Goal: Register for event/course: Register for event/course

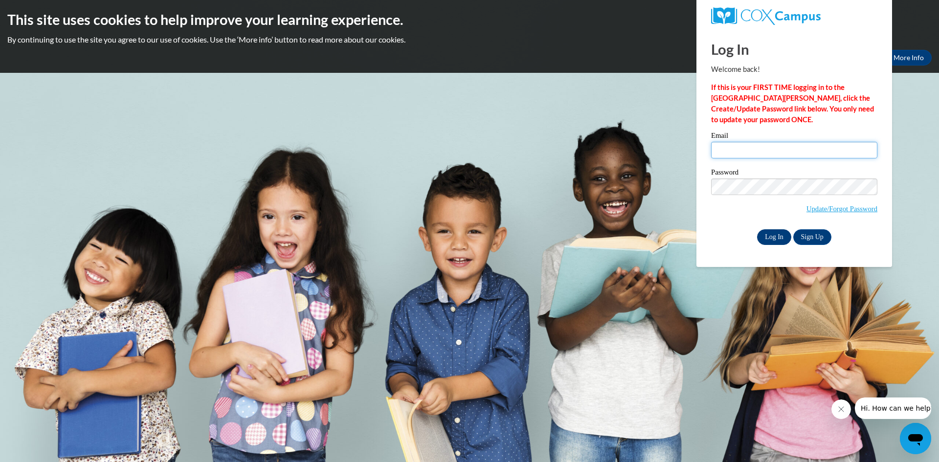
type input "[EMAIL_ADDRESS][DOMAIN_NAME]"
click at [773, 238] on input "Log In" at bounding box center [774, 237] width 34 height 16
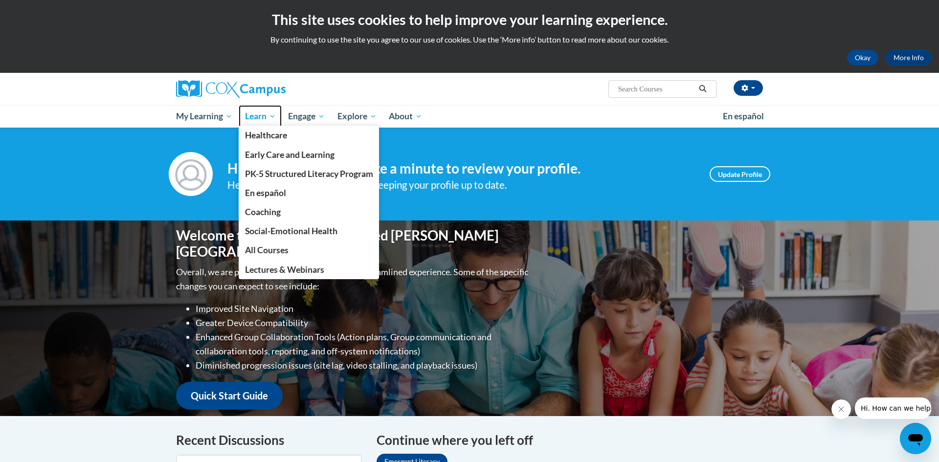
click at [264, 117] on span "Learn" at bounding box center [260, 116] width 31 height 12
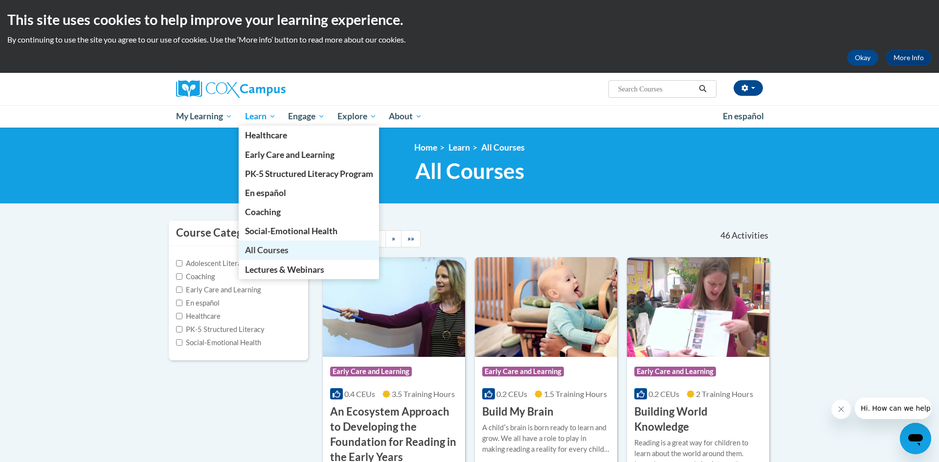
click at [271, 247] on span "All Courses" at bounding box center [267, 250] width 44 height 10
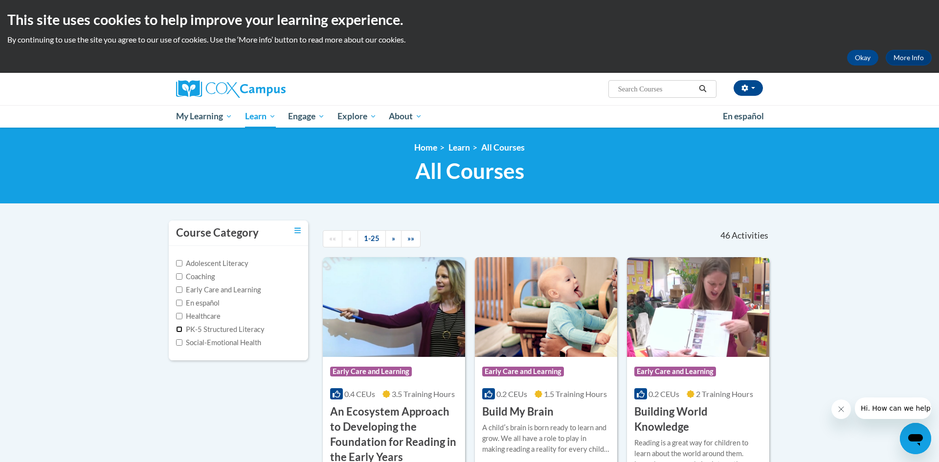
click at [176, 330] on input "PK-5 Structured Literacy" at bounding box center [179, 329] width 6 height 6
checkbox input "true"
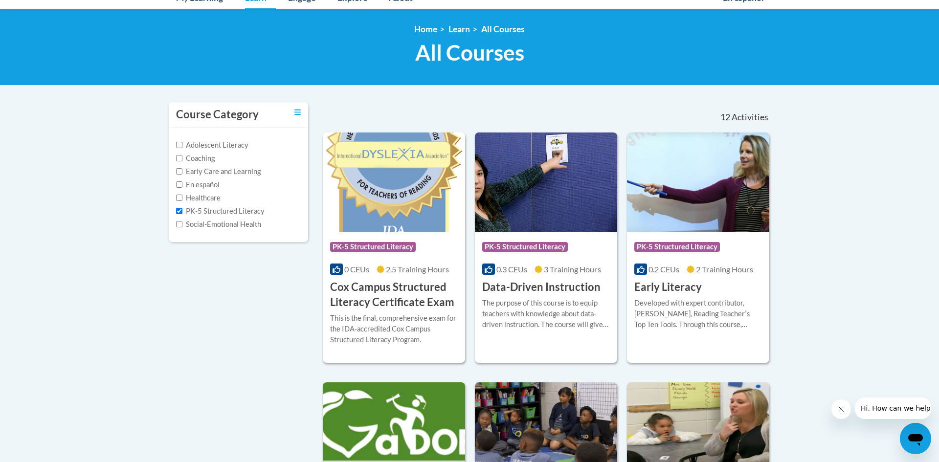
scroll to position [114, 0]
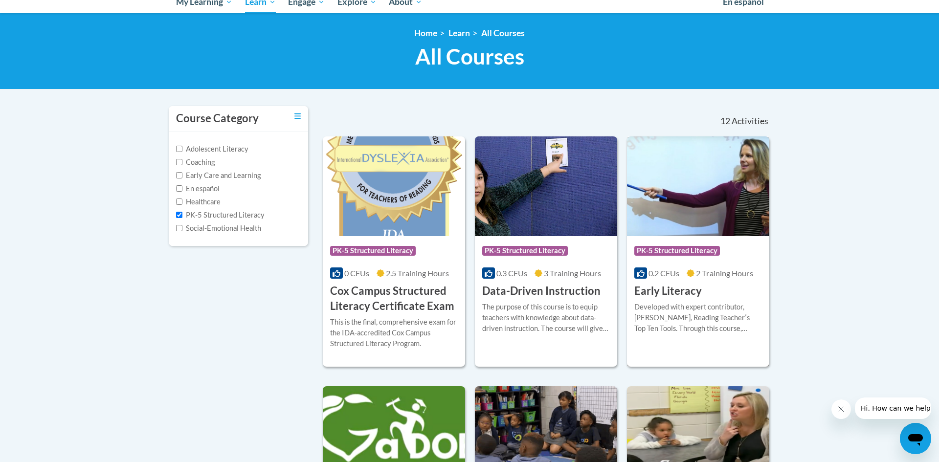
click at [691, 258] on div "Course Category: PK-5 Structured Literacy" at bounding box center [698, 252] width 128 height 22
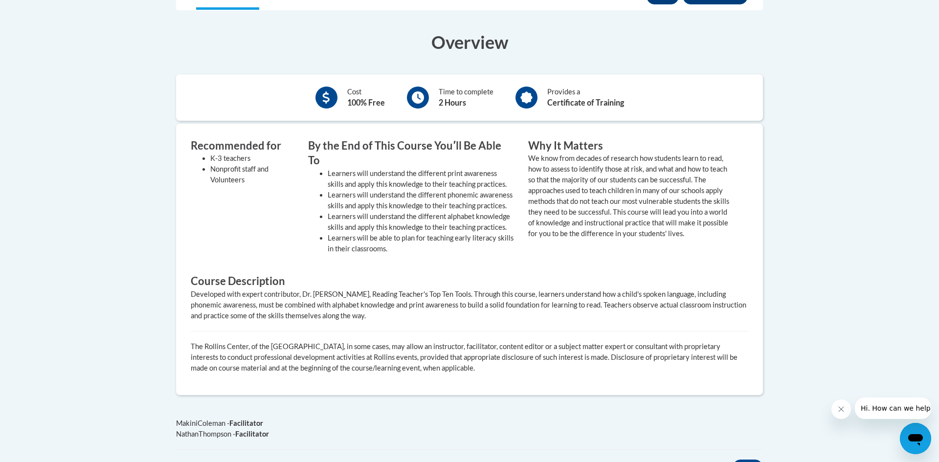
scroll to position [297, 0]
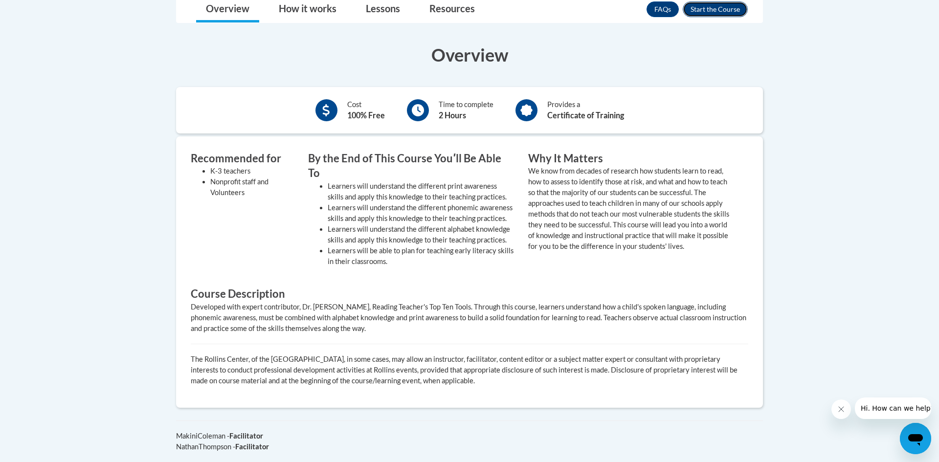
click at [732, 10] on button "Enroll" at bounding box center [715, 9] width 65 height 16
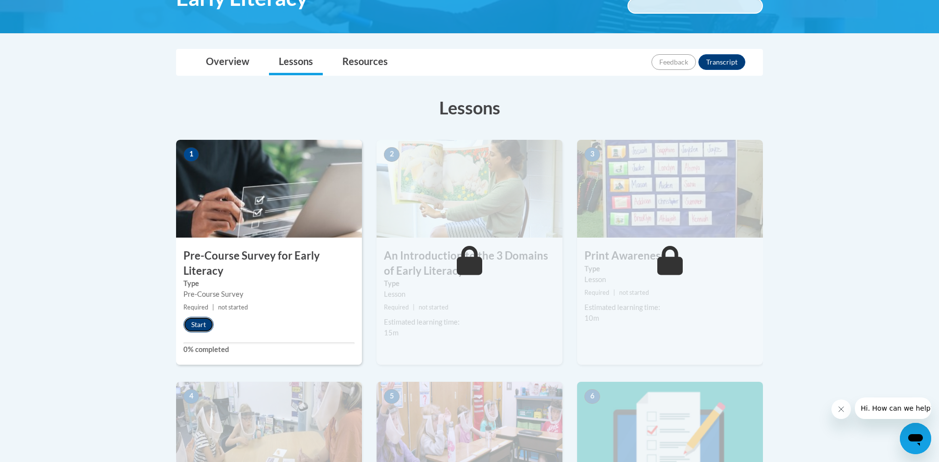
click at [208, 323] on button "Start" at bounding box center [198, 325] width 30 height 16
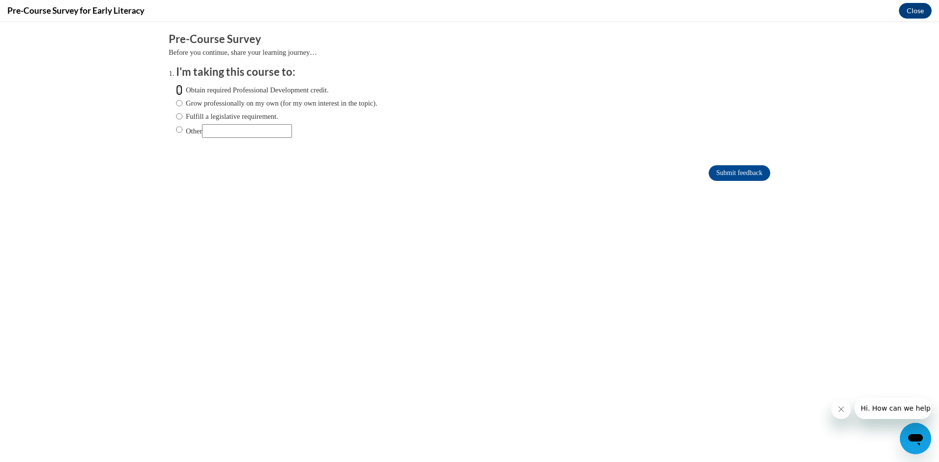
click at [181, 90] on input "Obtain required Professional Development credit." at bounding box center [179, 90] width 6 height 11
radio input "true"
click at [732, 170] on input "Submit feedback" at bounding box center [739, 173] width 62 height 16
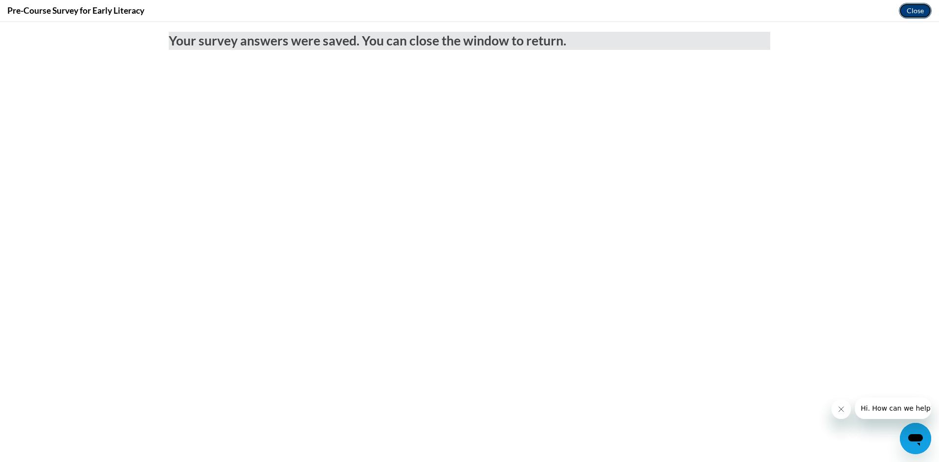
click at [913, 8] on button "Close" at bounding box center [915, 11] width 33 height 16
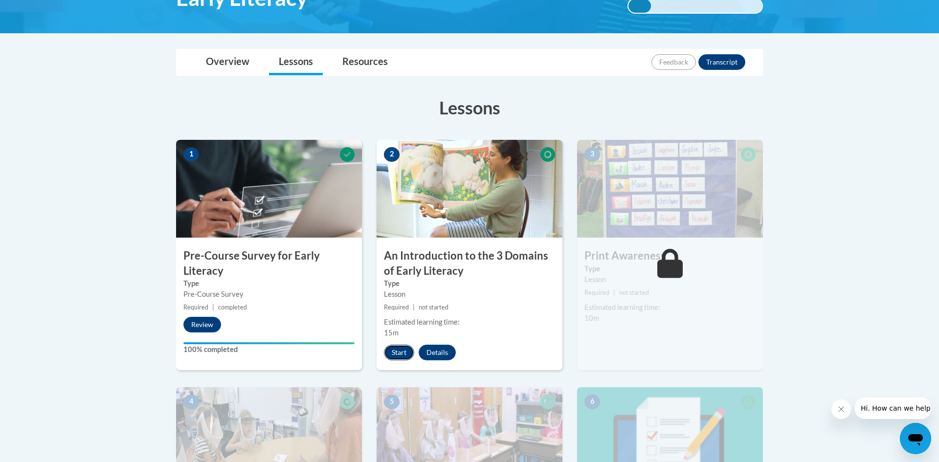
click at [402, 354] on button "Start" at bounding box center [399, 353] width 30 height 16
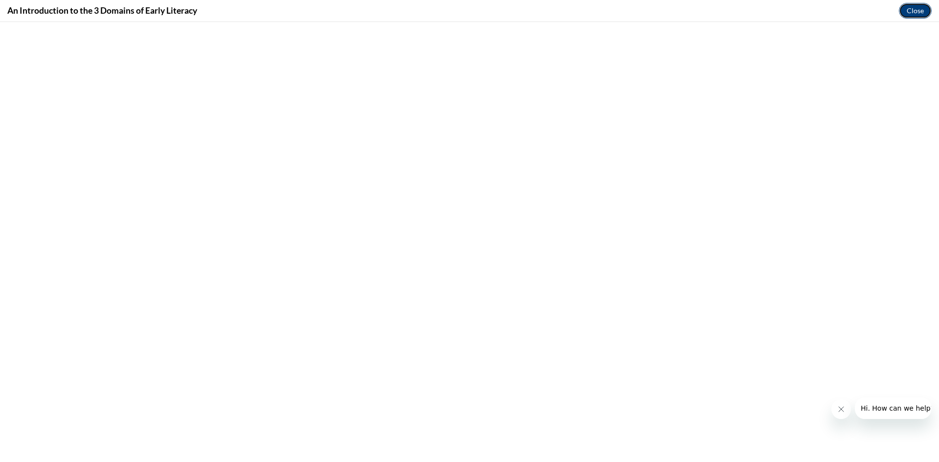
click at [914, 15] on button "Close" at bounding box center [915, 11] width 33 height 16
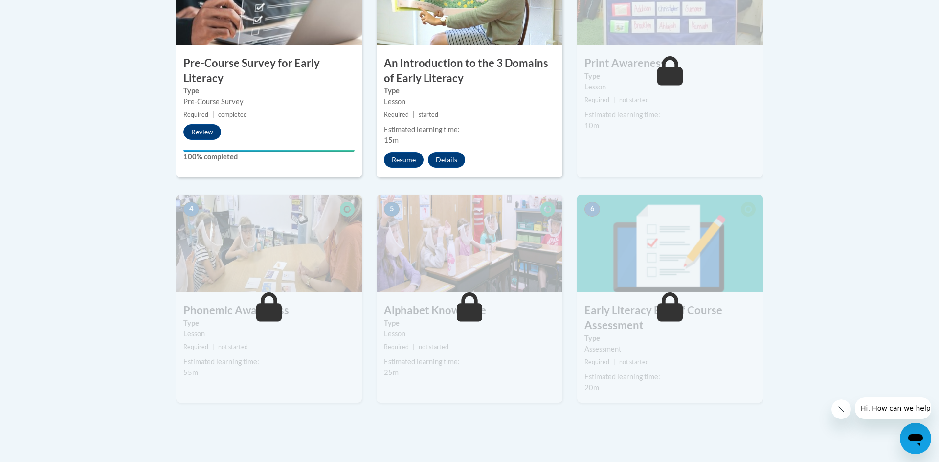
scroll to position [382, 0]
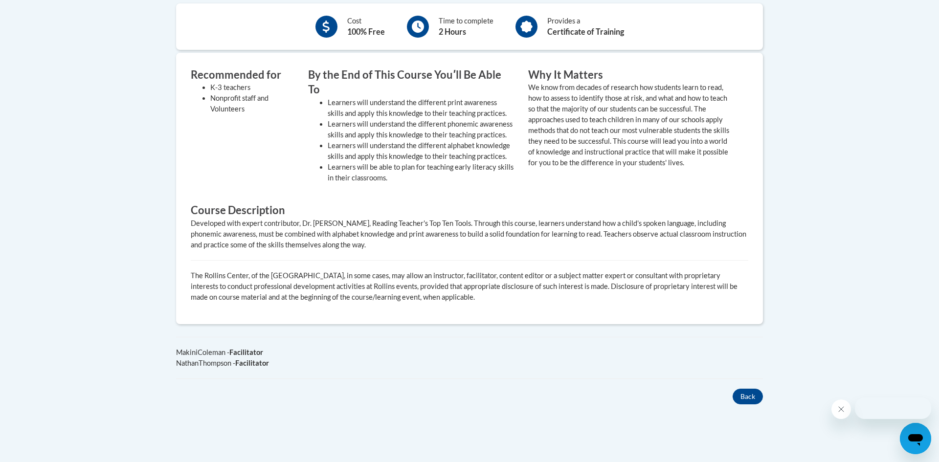
scroll to position [297, 0]
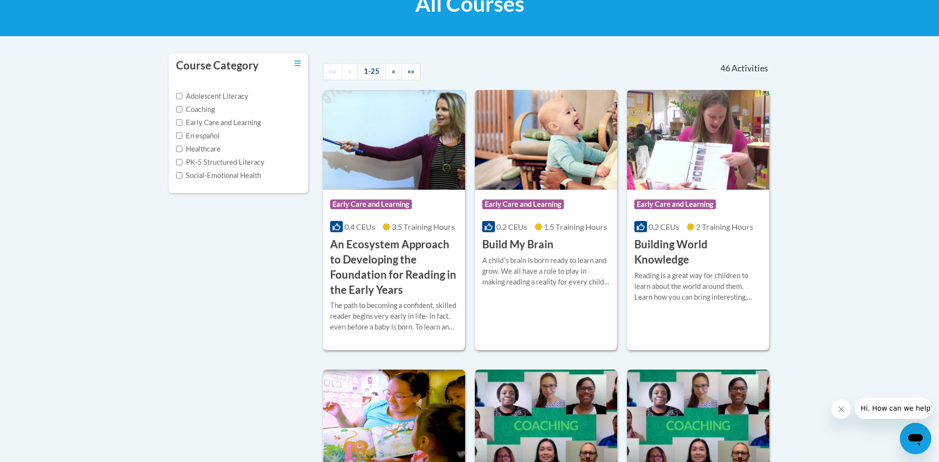
scroll to position [165, 0]
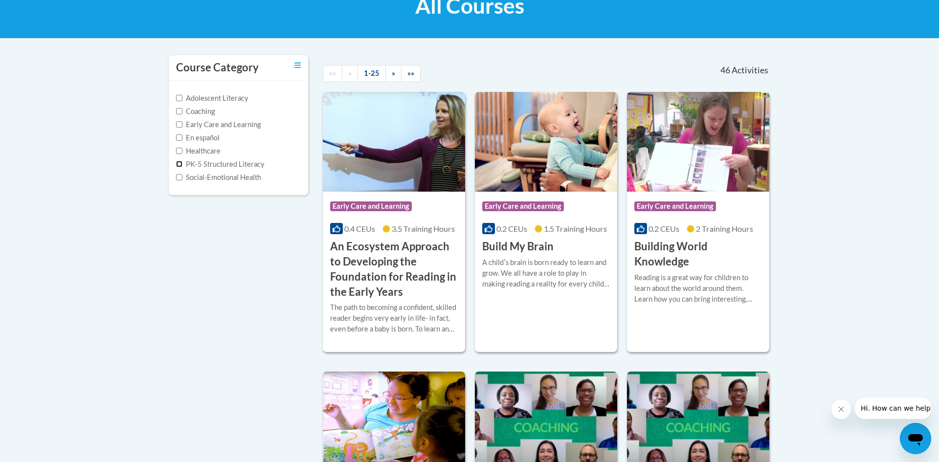
click at [180, 164] on input "PK-5 Structured Literacy" at bounding box center [179, 164] width 6 height 6
checkbox input "true"
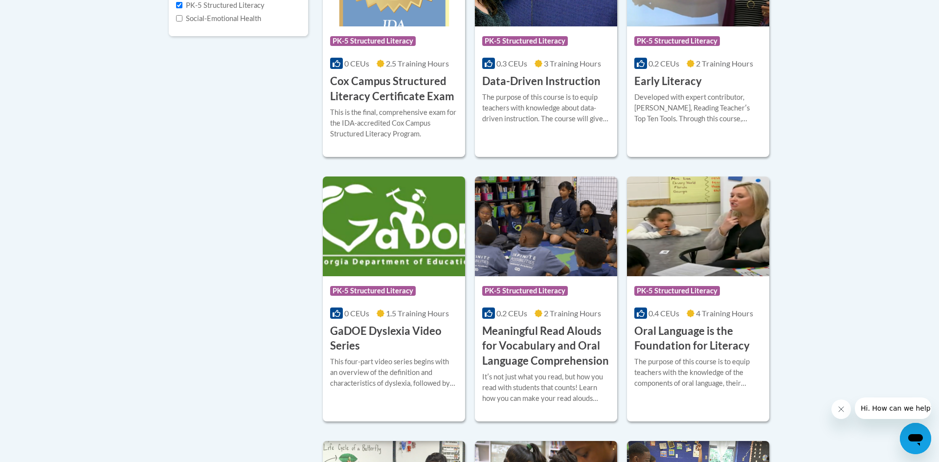
scroll to position [339, 0]
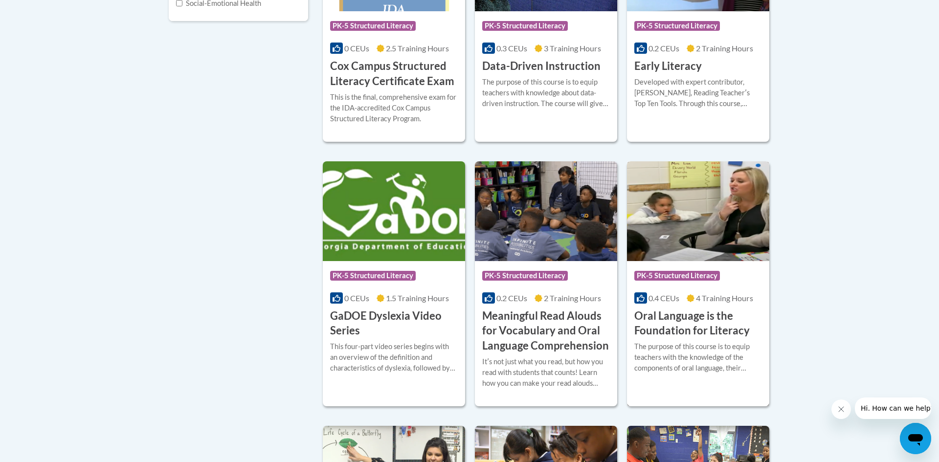
click at [702, 284] on div "Course Category: PK-5 Structured Literacy" at bounding box center [698, 277] width 128 height 22
